Goal: Task Accomplishment & Management: Use online tool/utility

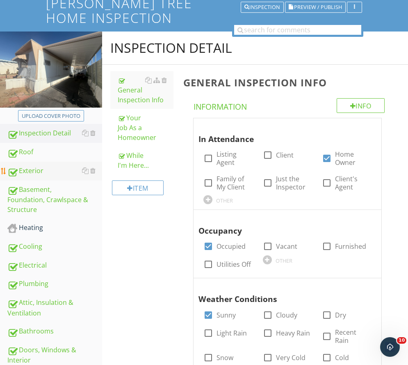
scroll to position [123, 0]
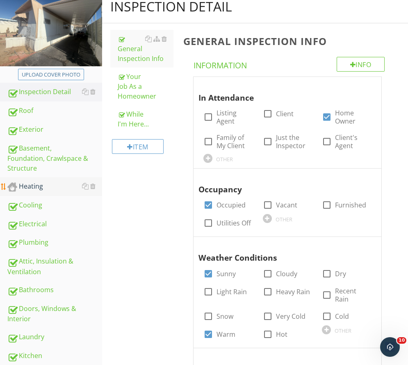
click at [40, 185] on div "Heating" at bounding box center [54, 186] width 95 height 11
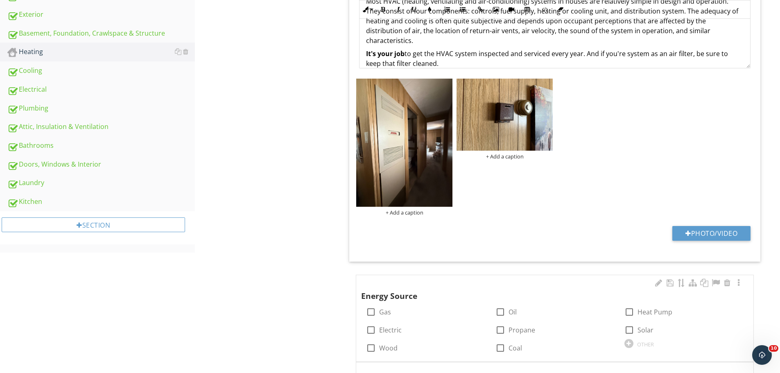
scroll to position [287, 0]
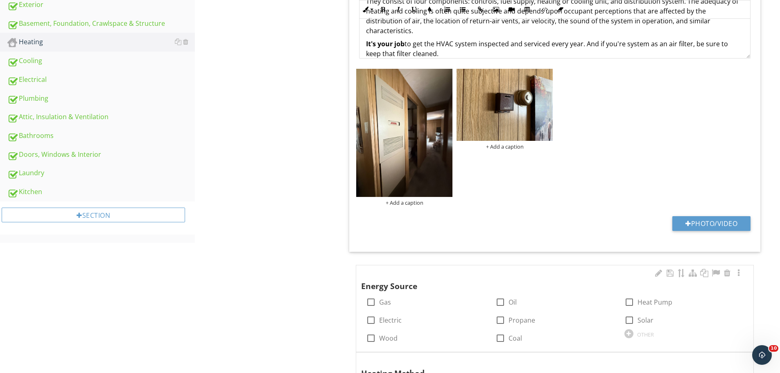
drag, startPoint x: 347, startPoint y: 313, endPoint x: 362, endPoint y: 310, distance: 15.8
click at [349, 312] on span "2 check Homeowner's Responsibility Most HVAC (heating, ventilating and air-cond…" at bounding box center [556, 287] width 421 height 796
click at [354, 313] on span "2 check Homeowner's Responsibility Most HVAC (heating, ventilating and air-cond…" at bounding box center [556, 287] width 421 height 796
drag, startPoint x: 349, startPoint y: 317, endPoint x: 370, endPoint y: 303, distance: 25.3
click at [354, 315] on span "2 check Homeowner's Responsibility Most HVAC (heating, ventilating and air-cond…" at bounding box center [556, 287] width 421 height 796
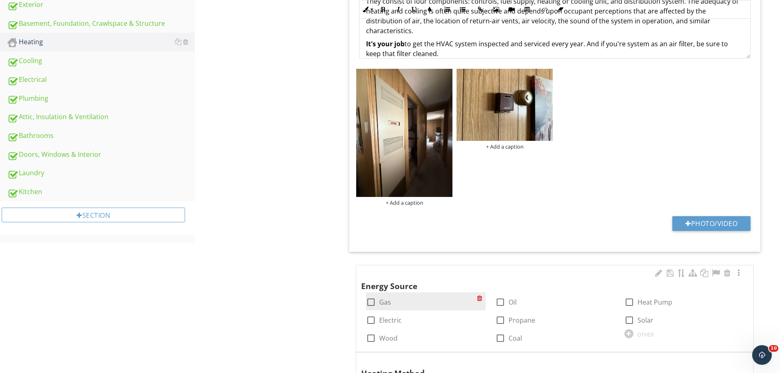
click at [370, 302] on div at bounding box center [371, 302] width 14 height 14
drag, startPoint x: 367, startPoint y: 301, endPoint x: 343, endPoint y: 305, distance: 23.7
click at [362, 302] on div "check_box Gas" at bounding box center [425, 301] width 129 height 18
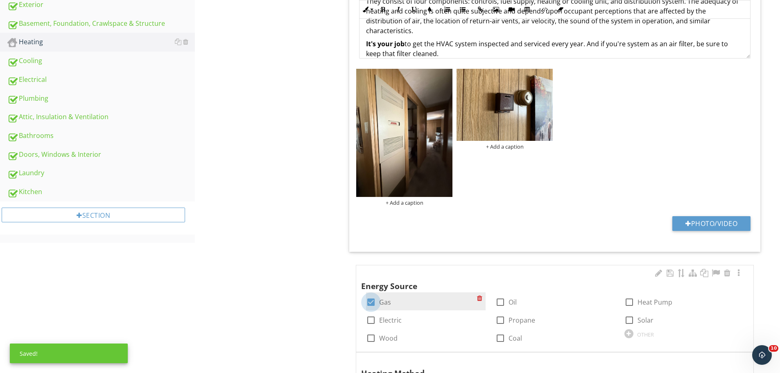
drag, startPoint x: 374, startPoint y: 301, endPoint x: 366, endPoint y: 303, distance: 8.0
click at [372, 301] on div at bounding box center [371, 302] width 14 height 14
drag, startPoint x: 343, startPoint y: 303, endPoint x: 363, endPoint y: 295, distance: 21.4
drag, startPoint x: 344, startPoint y: 307, endPoint x: 360, endPoint y: 301, distance: 16.7
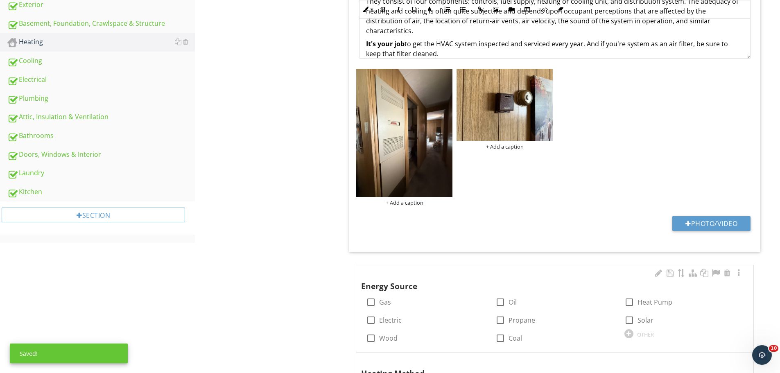
drag, startPoint x: 356, startPoint y: 315, endPoint x: 367, endPoint y: 307, distance: 14.3
click at [362, 312] on span "2 check Homeowner's Responsibility Most HVAC (heating, ventilating and air-cond…" at bounding box center [556, 287] width 421 height 796
click at [367, 304] on div at bounding box center [371, 302] width 14 height 14
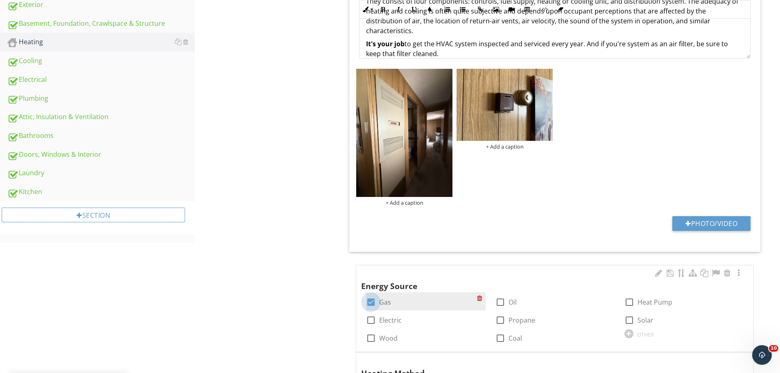
click at [368, 304] on div at bounding box center [371, 302] width 14 height 14
click at [351, 309] on span "2 check Homeowner's Responsibility Most HVAC (heating, ventilating and air-cond…" at bounding box center [556, 287] width 421 height 796
click at [369, 301] on div at bounding box center [371, 302] width 14 height 14
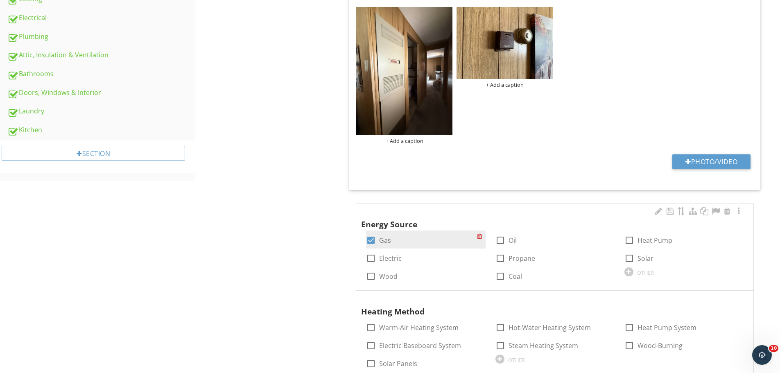
scroll to position [328, 0]
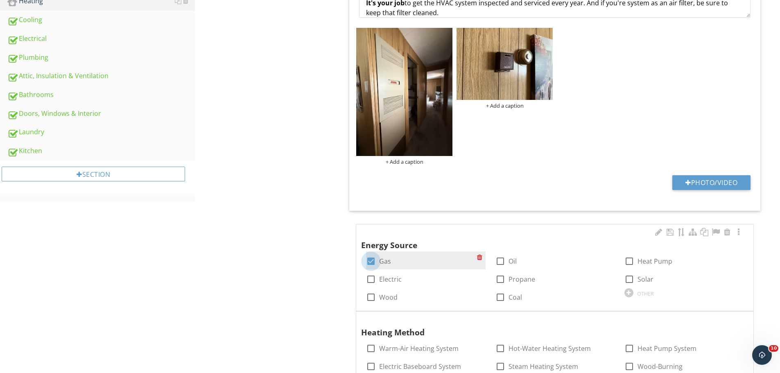
drag, startPoint x: 377, startPoint y: 260, endPoint x: 375, endPoint y: 266, distance: 5.7
click at [375, 265] on div at bounding box center [371, 261] width 14 height 14
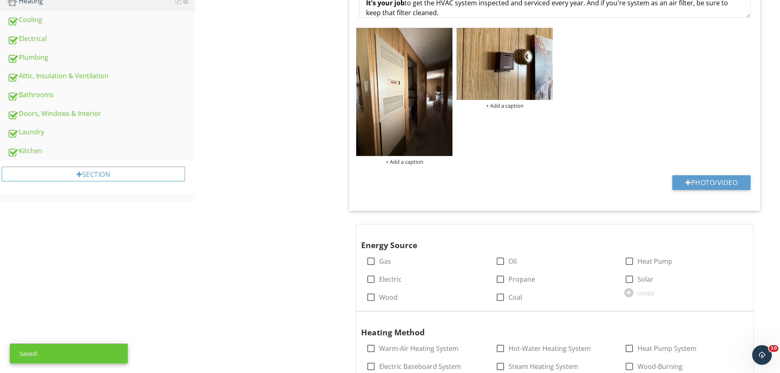
click at [371, 257] on div at bounding box center [371, 261] width 14 height 14
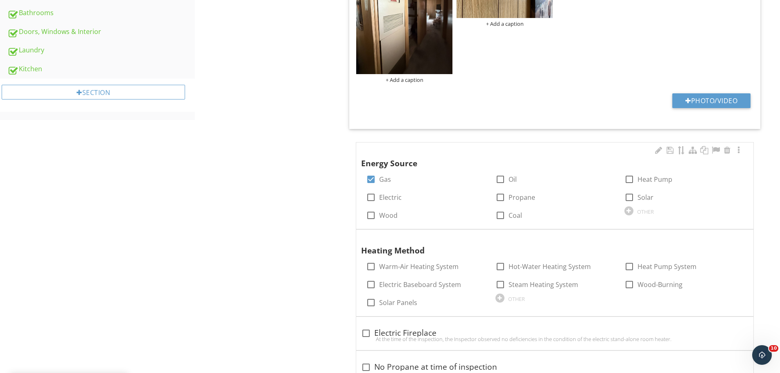
click at [374, 178] on div at bounding box center [371, 179] width 14 height 14
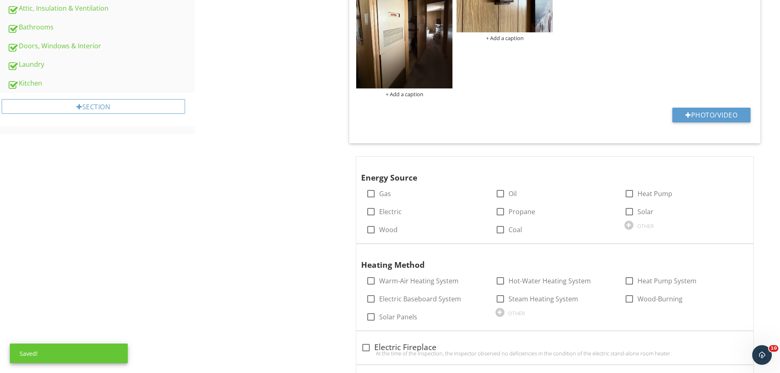
scroll to position [369, 0]
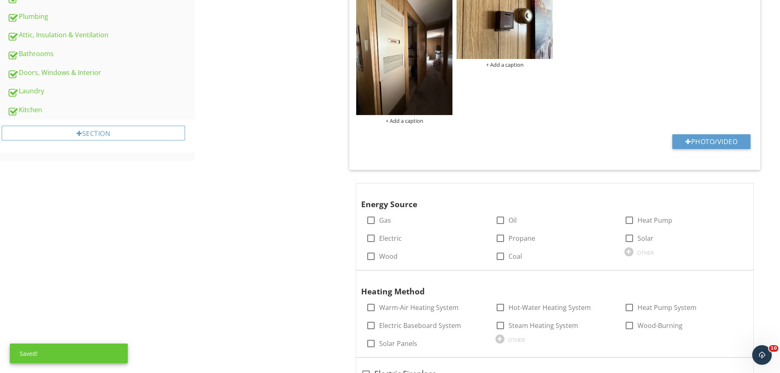
drag, startPoint x: 371, startPoint y: 217, endPoint x: 373, endPoint y: 307, distance: 89.7
click at [371, 224] on div at bounding box center [371, 220] width 14 height 14
checkbox input "true"
drag, startPoint x: 371, startPoint y: 306, endPoint x: 371, endPoint y: 249, distance: 57.8
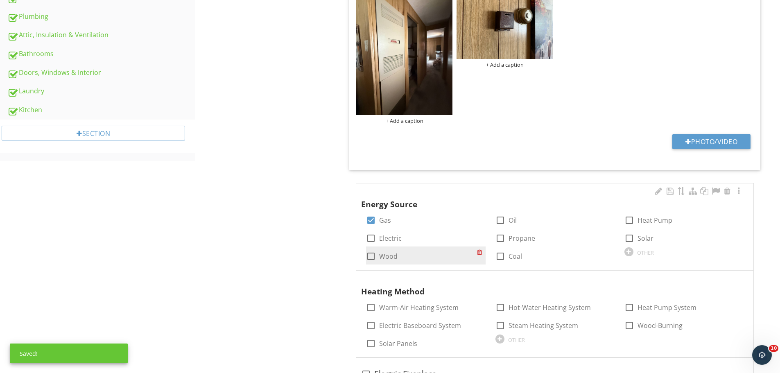
click at [372, 304] on div at bounding box center [371, 308] width 14 height 14
checkbox input "true"
drag, startPoint x: 371, startPoint y: 204, endPoint x: 370, endPoint y: 211, distance: 7.5
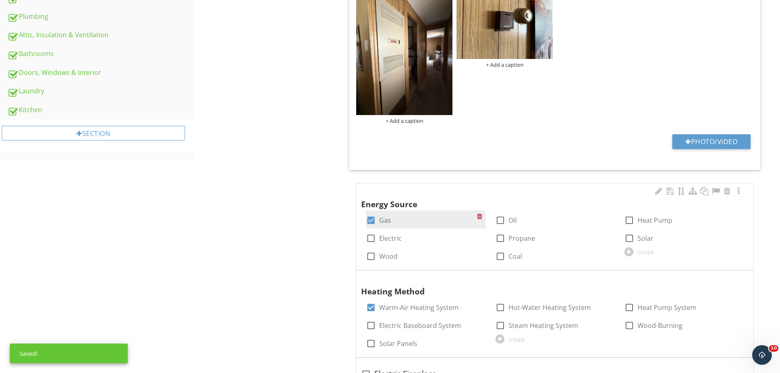
click at [371, 205] on div "Energy Source" at bounding box center [545, 199] width 368 height 24
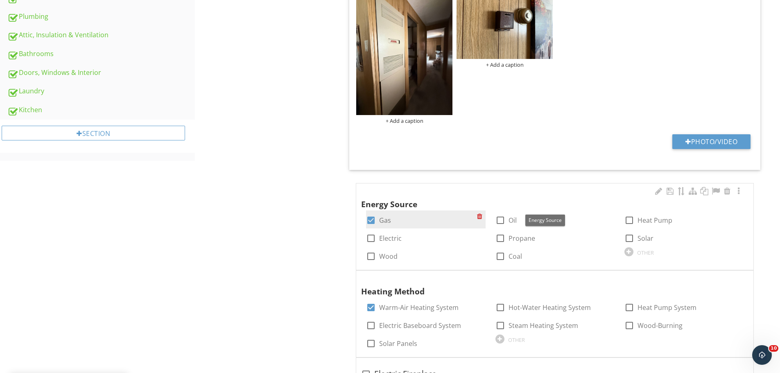
click at [370, 214] on div at bounding box center [371, 220] width 14 height 14
checkbox input "false"
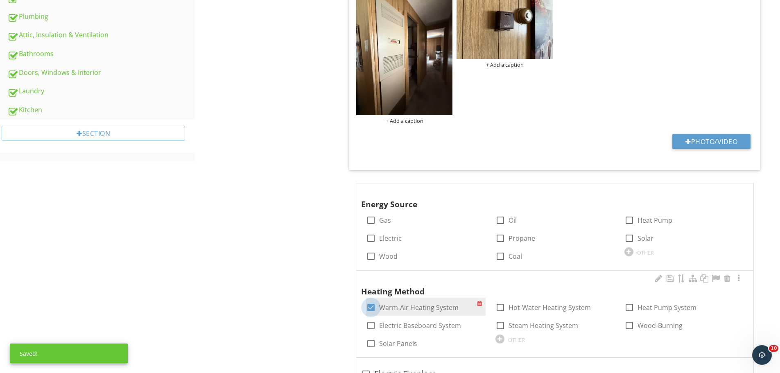
click at [373, 307] on div at bounding box center [371, 308] width 14 height 14
checkbox input "false"
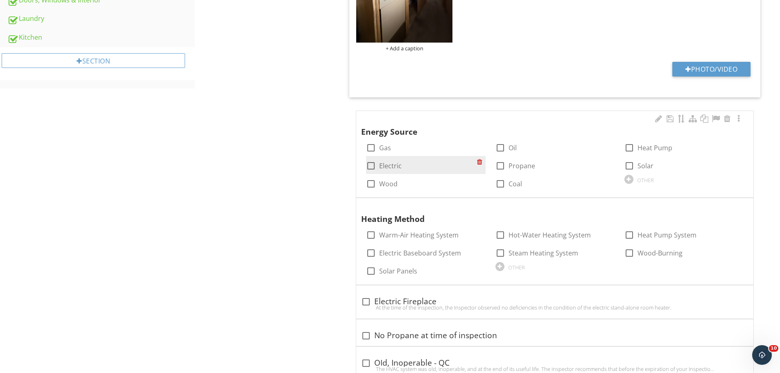
scroll to position [410, 0]
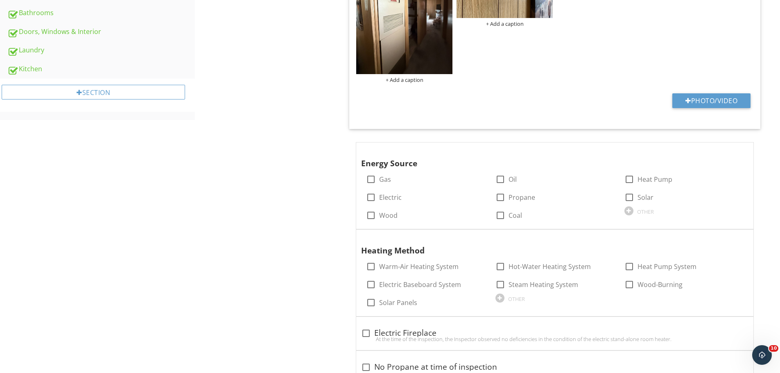
click at [350, 191] on span "2 check Homeowner's Responsibility Most HVAC (heating, ventilating and air-cond…" at bounding box center [556, 164] width 421 height 796
click at [367, 181] on div at bounding box center [371, 179] width 14 height 14
checkbox input "true"
click at [368, 274] on input "Warm-Air Heating System" at bounding box center [371, 270] width 10 height 10
checkbox input "true"
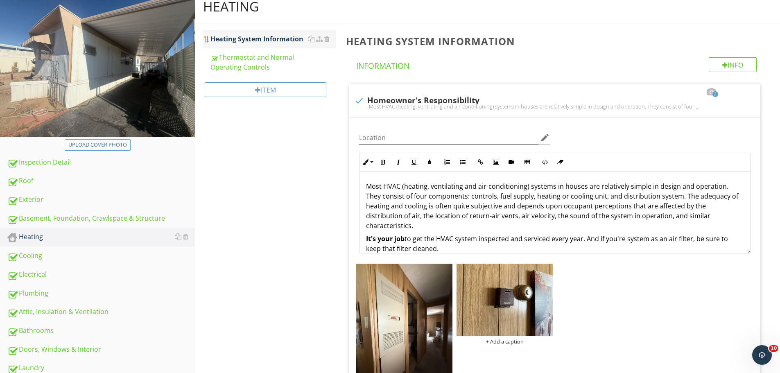
scroll to position [0, 0]
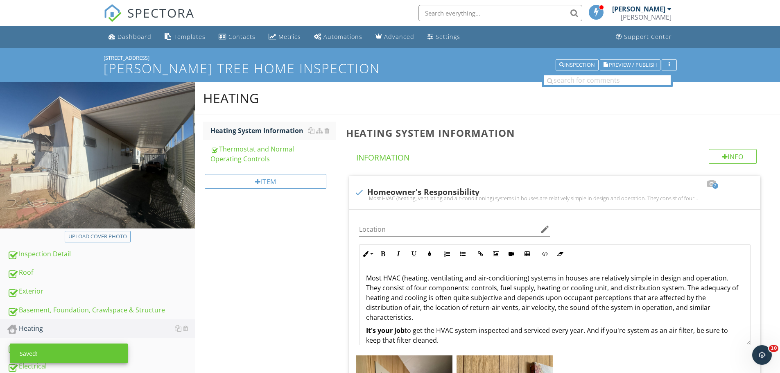
click at [228, 118] on div "Heating System Information Thermostat and Normal Operating Controls Item" at bounding box center [268, 158] width 146 height 86
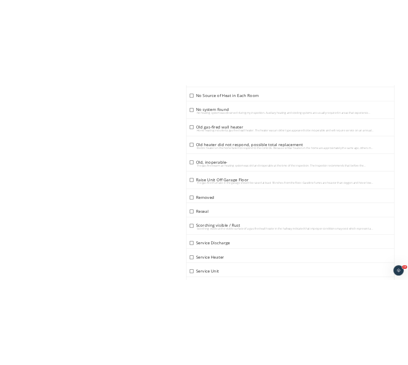
scroll to position [3259, 0]
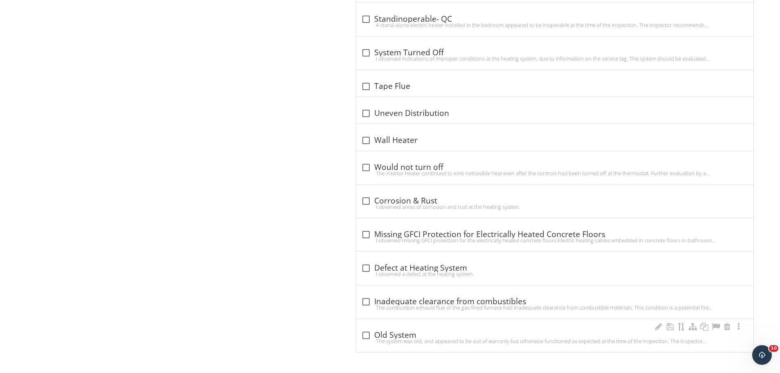
click at [406, 334] on div "check_box_outline_blank Old System" at bounding box center [554, 336] width 387 height 10
checkbox input "true"
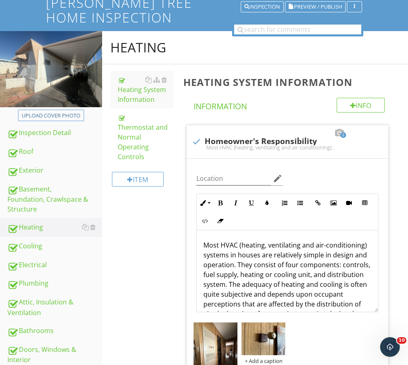
scroll to position [0, 0]
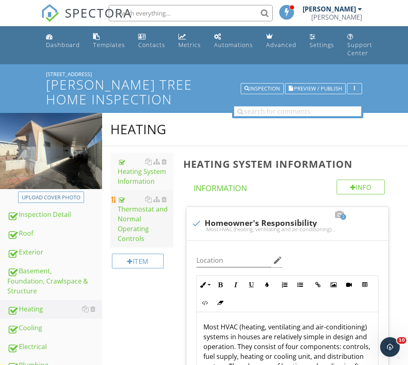
click at [145, 219] on div "Thermostat and Normal Operating Controls" at bounding box center [146, 219] width 56 height 49
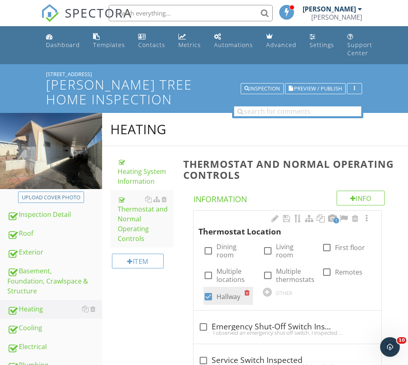
drag, startPoint x: 186, startPoint y: 310, endPoint x: 210, endPoint y: 300, distance: 25.7
click at [188, 309] on span "1 Thermostat Location check_box_outline_blank Dining room check_box_outline_bla…" at bounding box center [288, 295] width 211 height 168
drag, startPoint x: 210, startPoint y: 300, endPoint x: 243, endPoint y: 268, distance: 46.6
click at [210, 300] on div at bounding box center [208, 297] width 14 height 14
click at [212, 300] on div at bounding box center [208, 297] width 14 height 14
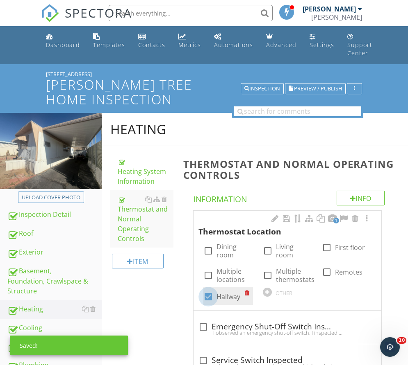
click at [207, 299] on div at bounding box center [208, 297] width 14 height 14
checkbox input "false"
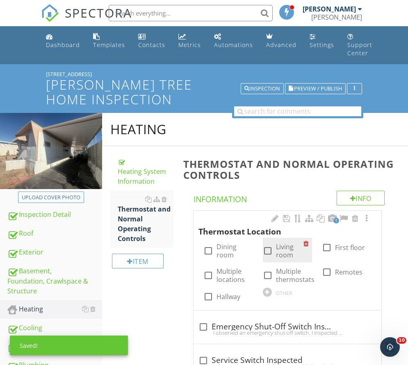
click at [267, 248] on div at bounding box center [267, 251] width 14 height 14
checkbox input "true"
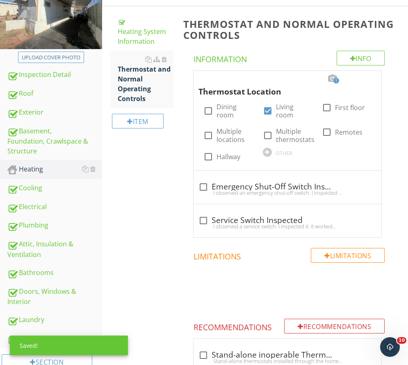
scroll to position [164, 0]
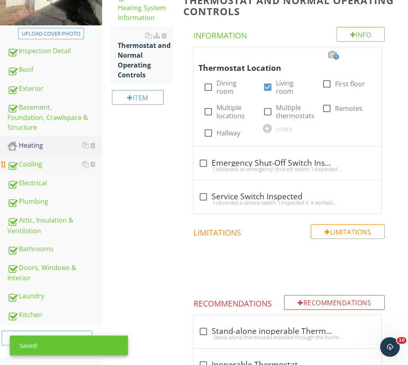
click at [66, 170] on div "Cooling" at bounding box center [54, 164] width 95 height 11
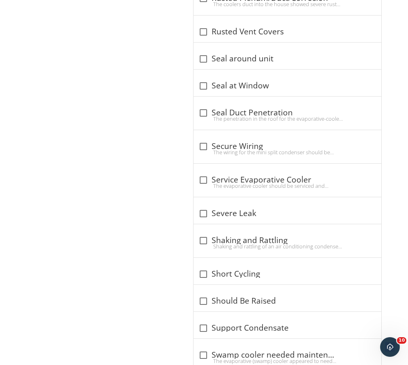
scroll to position [4851, 0]
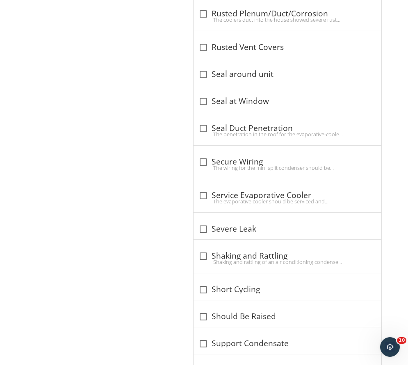
drag, startPoint x: 183, startPoint y: 217, endPoint x: 188, endPoint y: 213, distance: 6.5
click at [207, 195] on div at bounding box center [203, 196] width 14 height 14
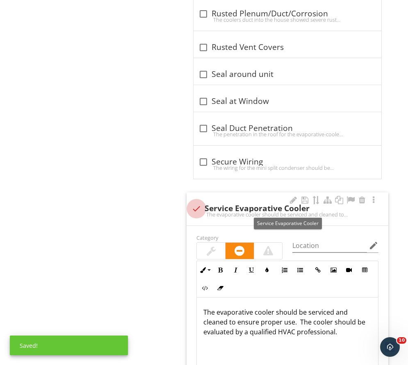
click at [194, 207] on div at bounding box center [196, 209] width 14 height 14
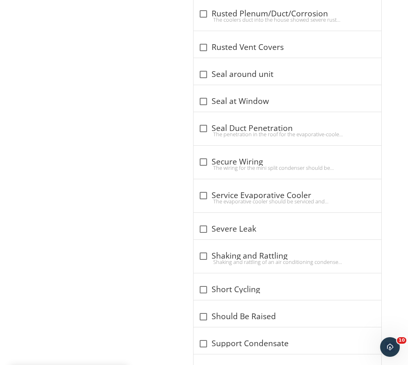
drag, startPoint x: 170, startPoint y: 223, endPoint x: 204, endPoint y: 194, distance: 44.7
click at [206, 191] on div at bounding box center [203, 196] width 14 height 14
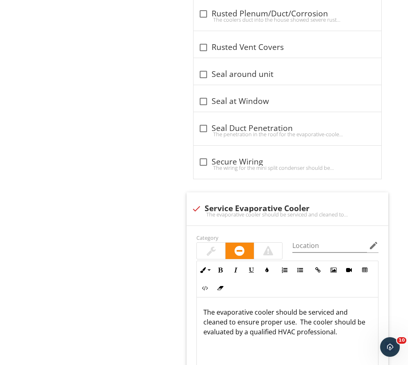
drag, startPoint x: 211, startPoint y: 206, endPoint x: 181, endPoint y: 212, distance: 30.4
click at [210, 206] on div "check Service Evaporative Cooler" at bounding box center [287, 209] width 192 height 10
checkbox input "true"
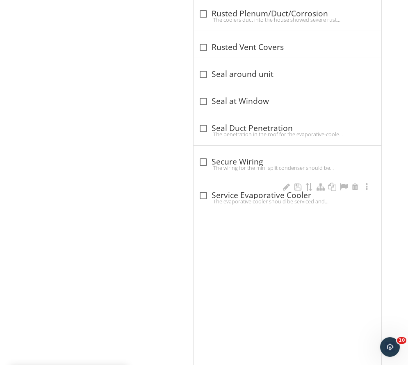
drag, startPoint x: 168, startPoint y: 212, endPoint x: 197, endPoint y: 193, distance: 35.2
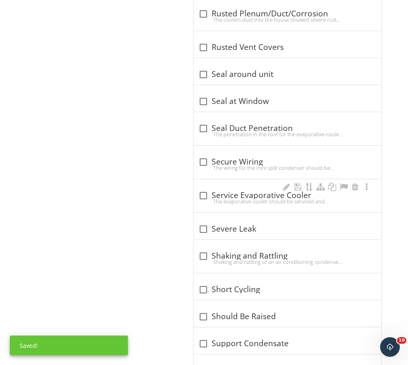
click at [197, 193] on div at bounding box center [203, 196] width 14 height 14
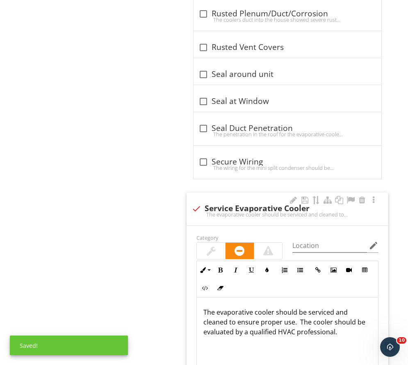
drag, startPoint x: 170, startPoint y: 263, endPoint x: 209, endPoint y: 251, distance: 41.4
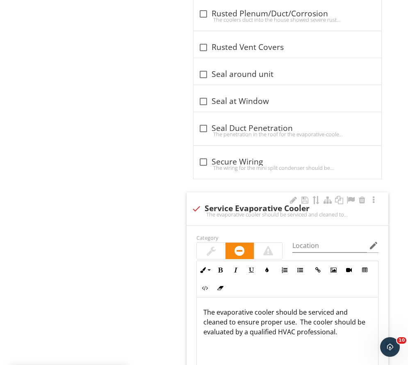
click at [209, 251] on div at bounding box center [210, 251] width 9 height 10
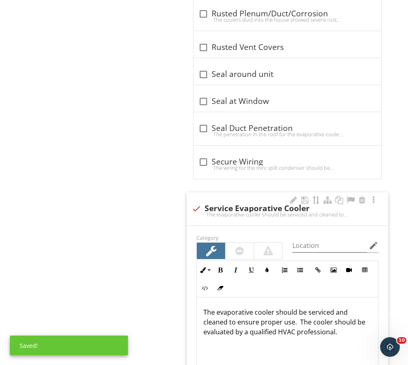
click at [248, 251] on div at bounding box center [239, 251] width 28 height 16
click at [197, 251] on div at bounding box center [211, 251] width 28 height 16
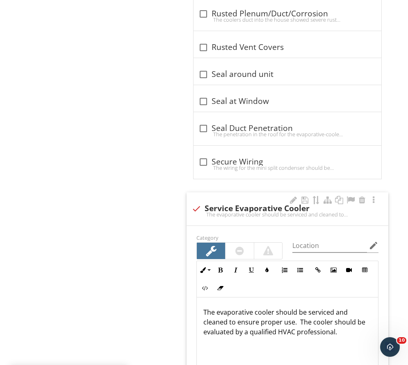
click at [229, 250] on div at bounding box center [239, 251] width 28 height 16
drag, startPoint x: 171, startPoint y: 255, endPoint x: 210, endPoint y: 252, distance: 39.0
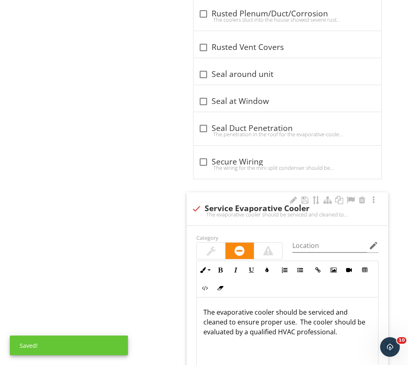
click at [211, 252] on div at bounding box center [210, 251] width 9 height 10
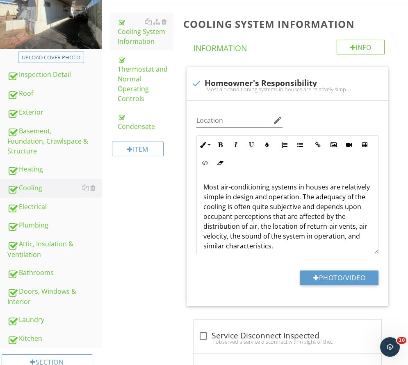
scroll to position [0, 0]
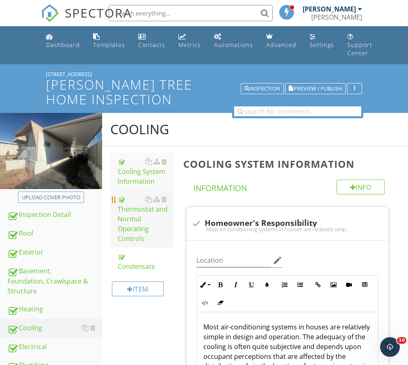
click at [169, 232] on div "Thermostat and Normal Operating Controls" at bounding box center [146, 219] width 56 height 49
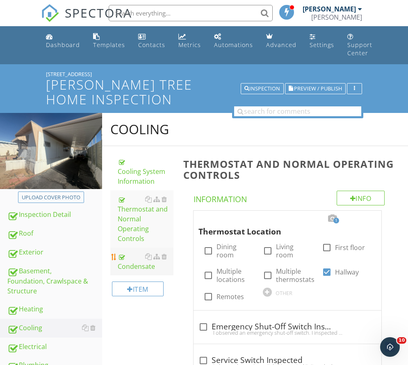
click at [165, 262] on link "Condensate" at bounding box center [146, 262] width 56 height 28
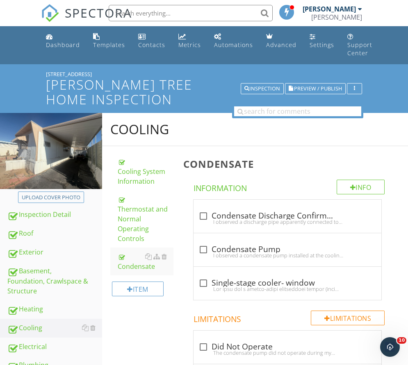
drag, startPoint x: 183, startPoint y: 231, endPoint x: 191, endPoint y: 218, distance: 15.5
click at [196, 214] on div "check_box_outline_blank Condensate Discharge Confirmed I observed a discharge p…" at bounding box center [287, 216] width 188 height 33
checkbox input "true"
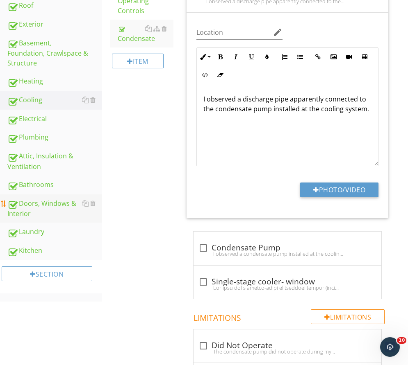
scroll to position [246, 0]
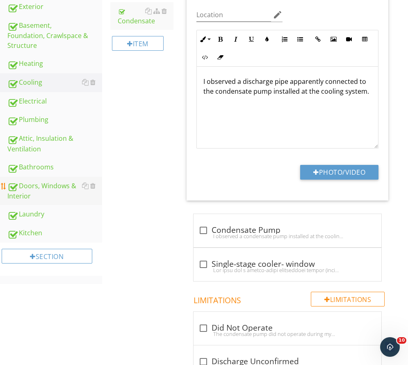
click at [57, 196] on div "Doors, Windows & Interior" at bounding box center [54, 191] width 95 height 20
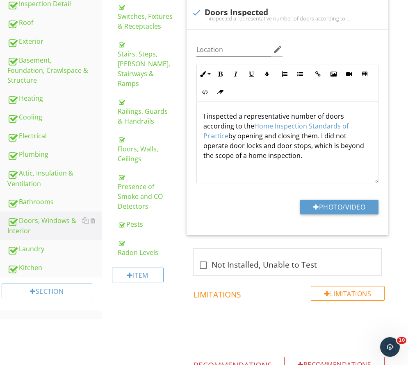
scroll to position [123, 0]
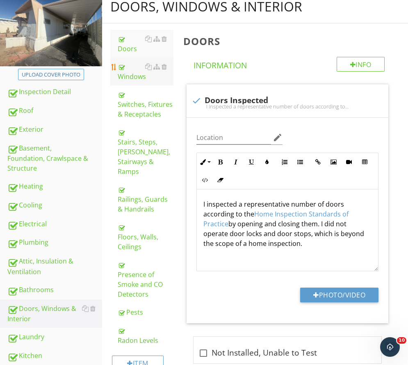
click at [159, 70] on div "Windows" at bounding box center [146, 72] width 56 height 20
type textarea "<p>I inspected a representative number of doors according to the <a fr-original…"
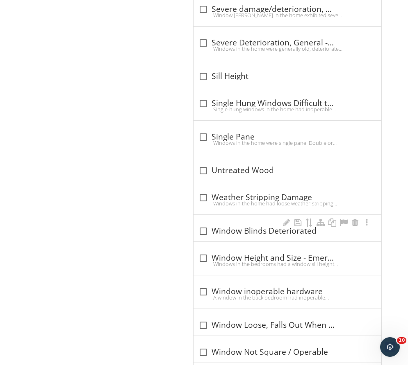
scroll to position [2066, 0]
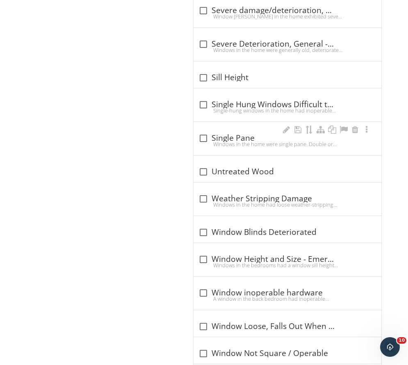
click at [203, 142] on div "Windows in the home were single pane. Double or triple-pane windows will decrea…" at bounding box center [287, 144] width 178 height 7
checkbox input "true"
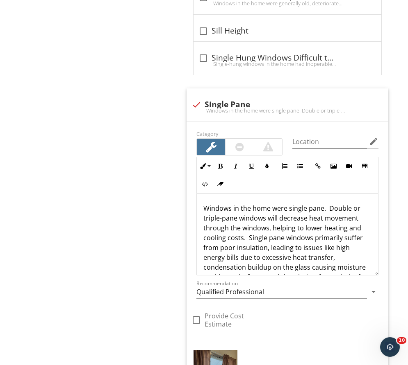
scroll to position [2189, 0]
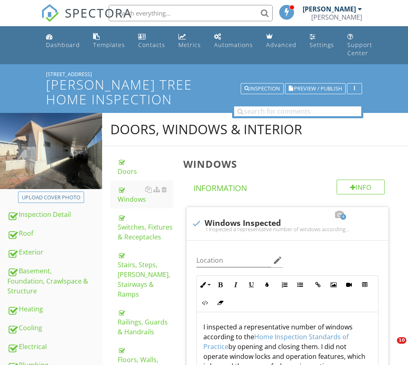
scroll to position [2189, 0]
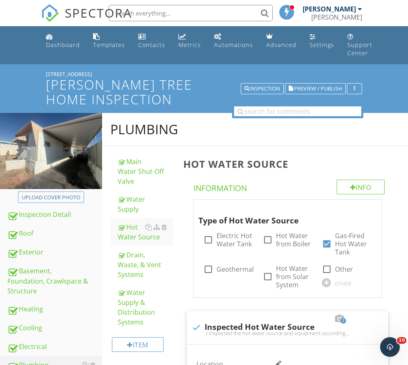
scroll to position [246, 0]
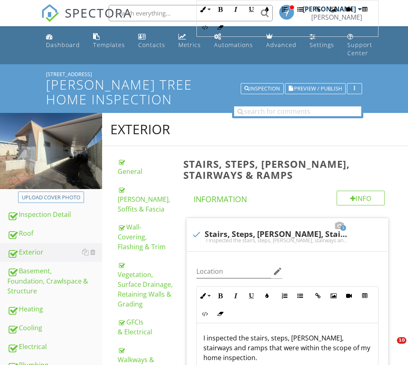
scroll to position [942, 0]
